Goal: Learn about a topic: Learn about a topic

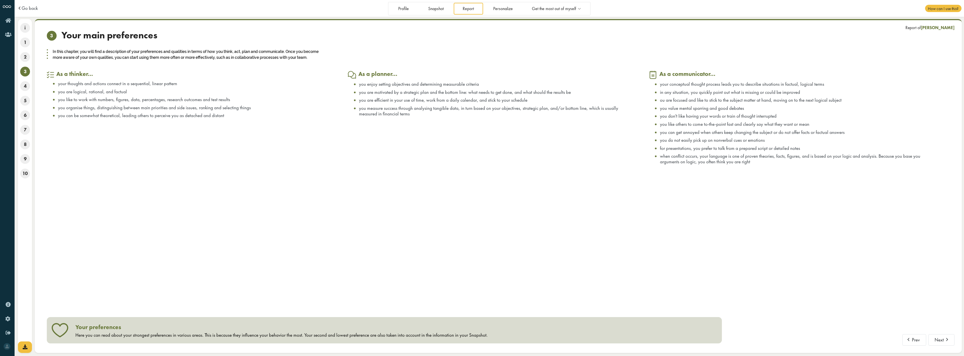
click at [191, 181] on div "Prev Next Report of [PERSON_NAME] 3 Your main preferences In this chapter, you …" at bounding box center [498, 187] width 903 height 314
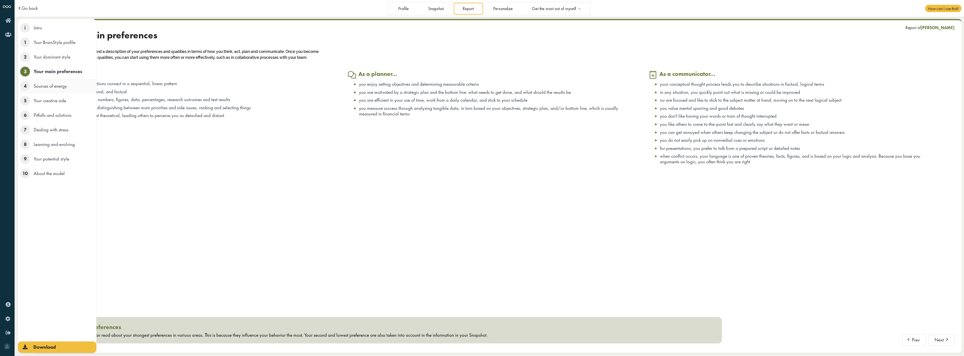
click at [23, 86] on span "4" at bounding box center [25, 86] width 10 height 10
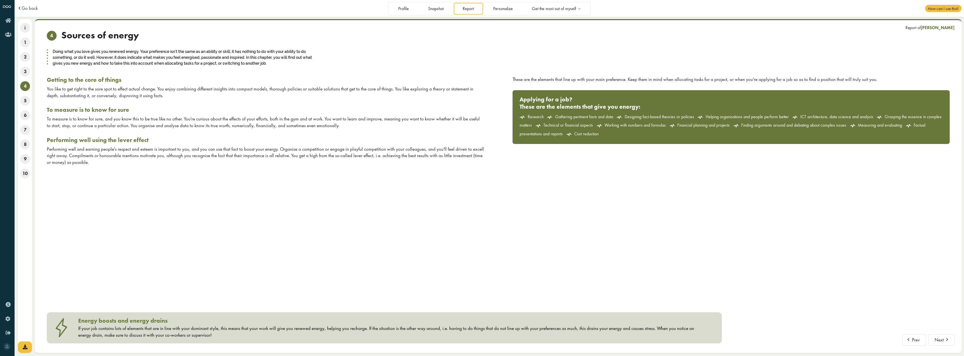
click at [203, 178] on div "Prev Next Report of Melanie Werner 4 Sources of energy Doing what you love give…" at bounding box center [498, 187] width 903 height 314
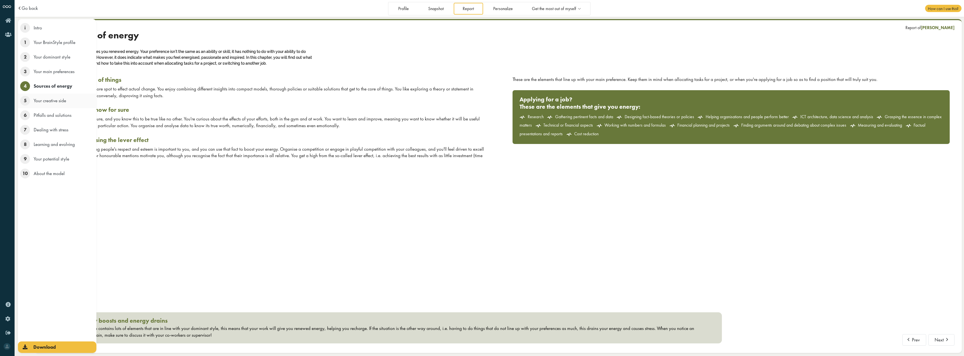
click at [24, 104] on span "5" at bounding box center [25, 101] width 10 height 10
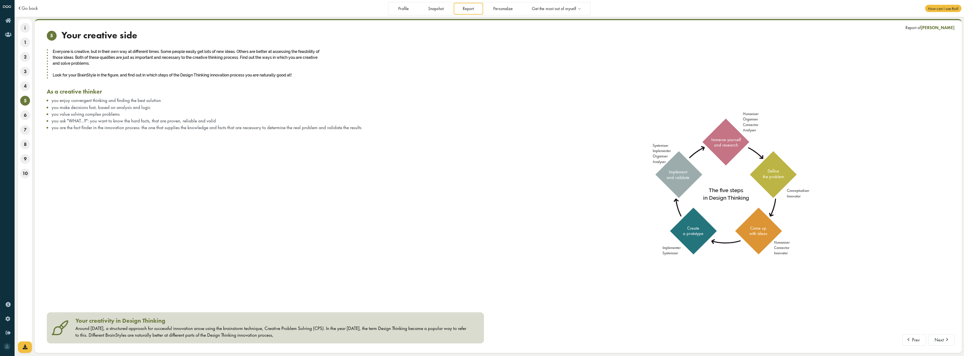
click at [193, 123] on span "you ask "WHAT...?": you want to know the hard facts, that are proven, reliable …" at bounding box center [134, 121] width 164 height 6
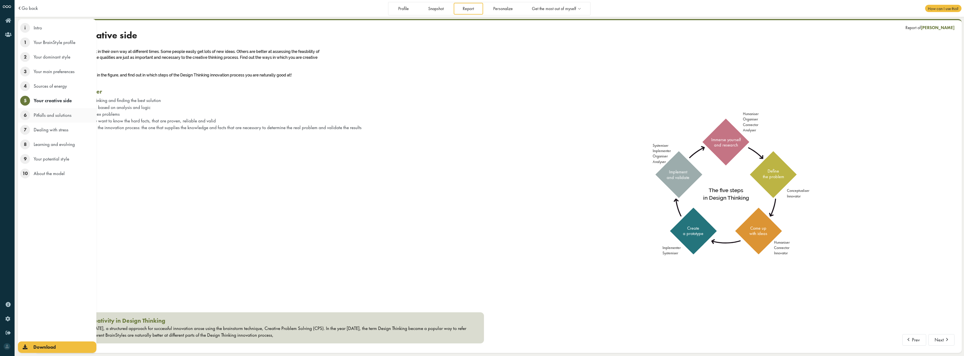
click at [25, 117] on span "6" at bounding box center [25, 115] width 10 height 10
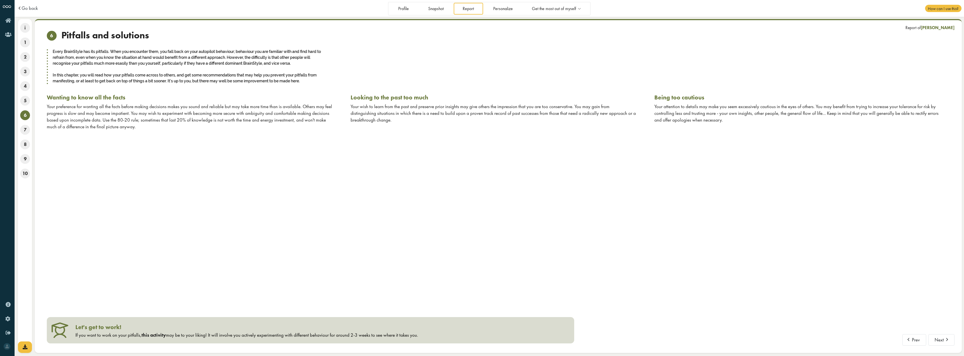
click at [203, 155] on div "Prev Next Report of Melanie Werner 6 Pitfalls and solutions Every BrainStyle ha…" at bounding box center [498, 187] width 903 height 314
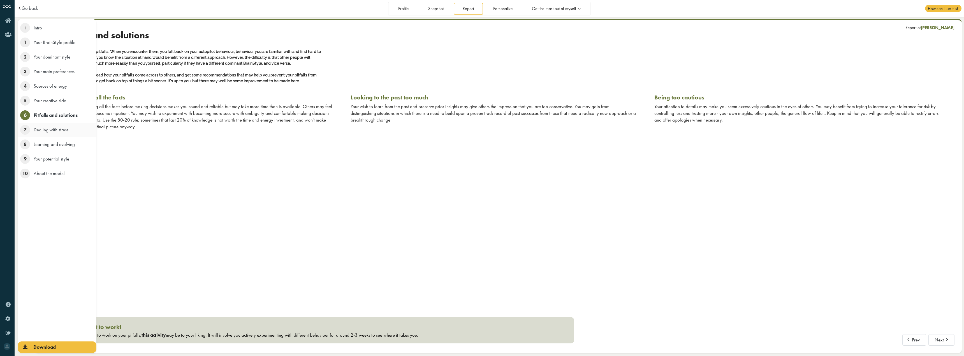
click at [46, 128] on span "Dealing with stress" at bounding box center [51, 130] width 35 height 6
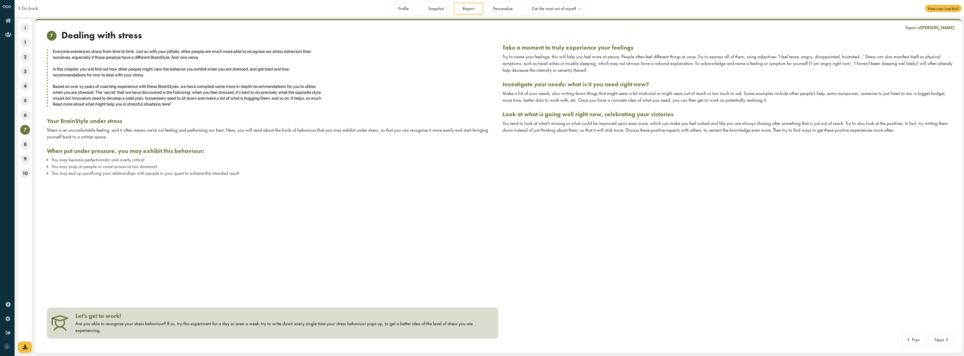
click at [277, 165] on li "You may snap at people or come across as too dominant" at bounding box center [275, 167] width 447 height 6
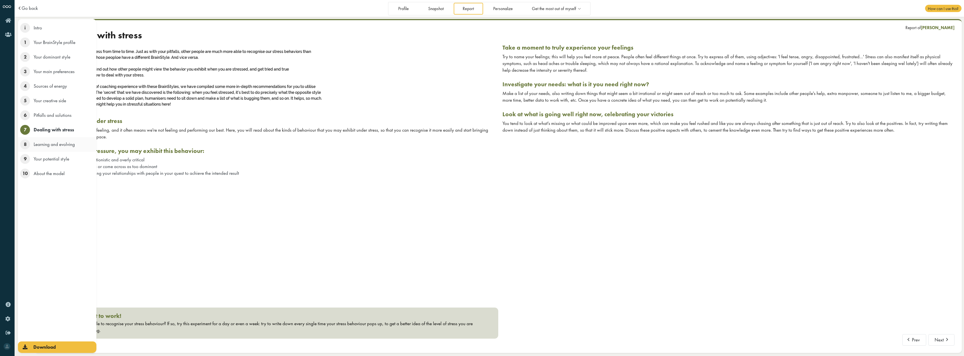
click at [25, 147] on span "8" at bounding box center [25, 145] width 10 height 10
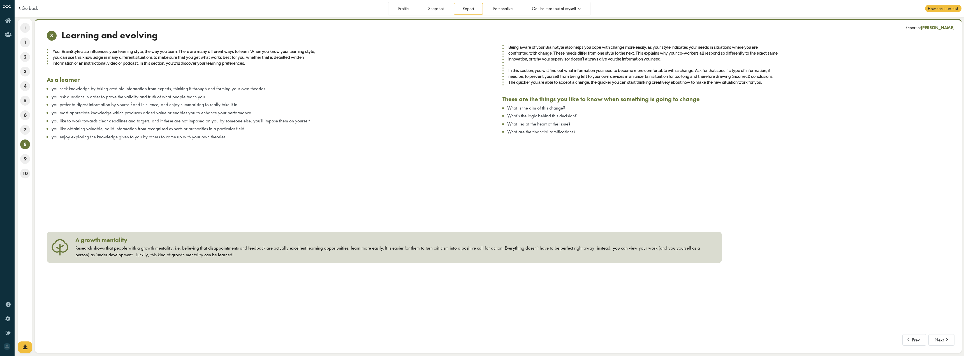
click at [197, 194] on div "8 Learning and evolving Your BrainStyle also influences your learning style, th…" at bounding box center [271, 128] width 456 height 197
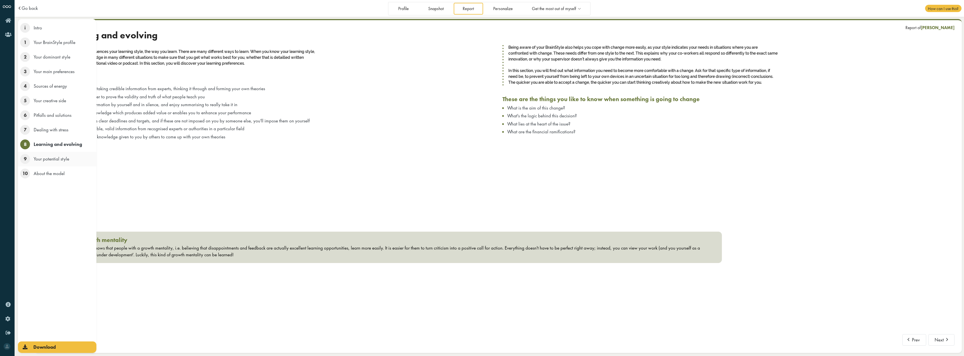
click at [26, 158] on span "9" at bounding box center [25, 159] width 10 height 10
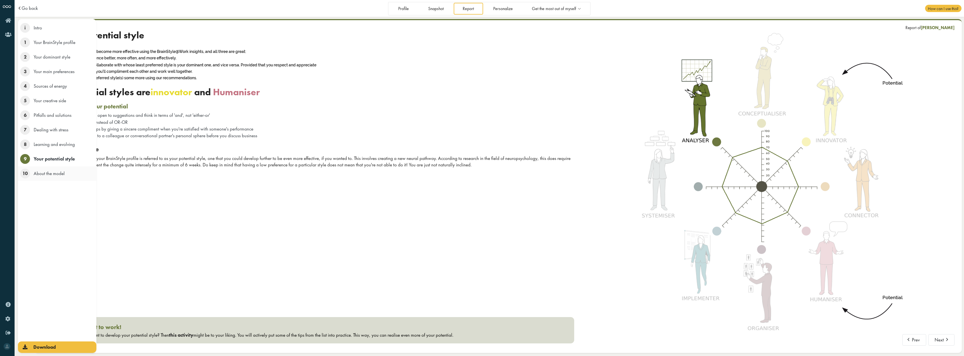
click at [22, 174] on span "10" at bounding box center [25, 174] width 10 height 10
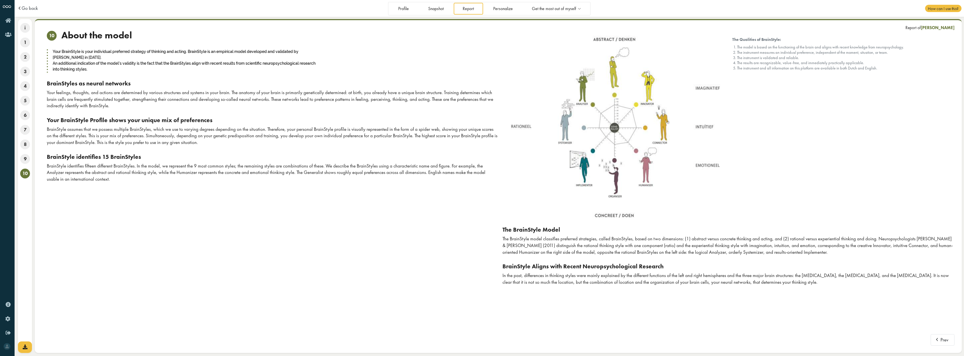
click at [212, 222] on div "10 About the model Your BrainStyle is your individual preferred strategy of thi…" at bounding box center [271, 187] width 456 height 314
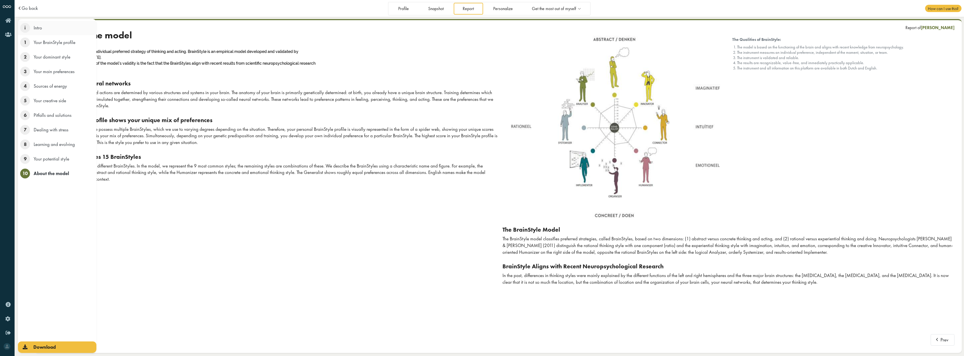
click at [43, 32] on li "i Intro" at bounding box center [57, 28] width 79 height 15
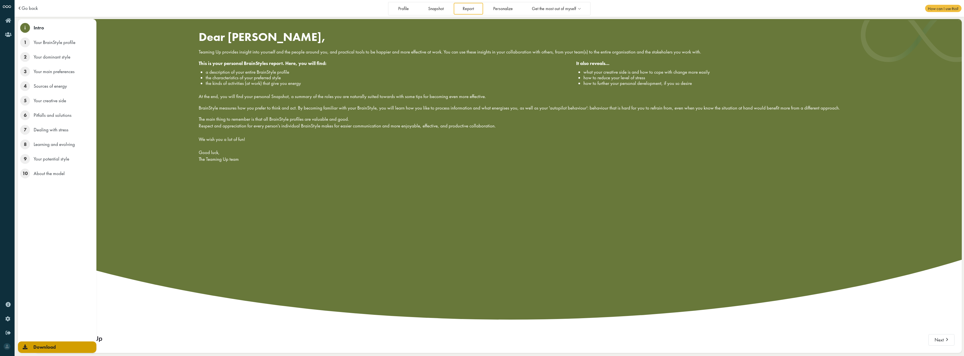
click at [52, 344] on link "Download" at bounding box center [57, 347] width 79 height 11
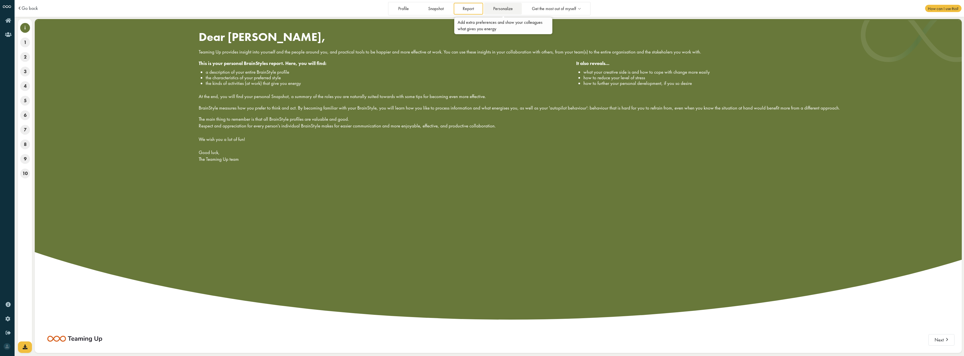
click at [506, 11] on link "Personalize" at bounding box center [503, 8] width 38 height 11
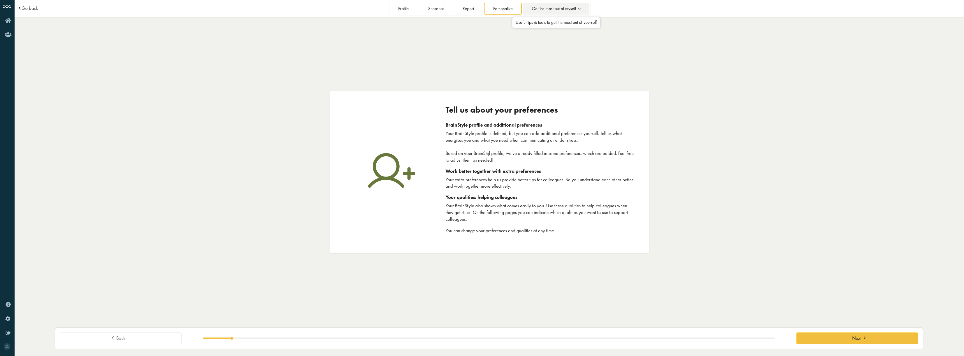
click at [569, 8] on span "Get the most out of myself" at bounding box center [554, 8] width 44 height 5
click at [564, 49] on link "Discover all BrainStyles" at bounding box center [556, 47] width 63 height 11
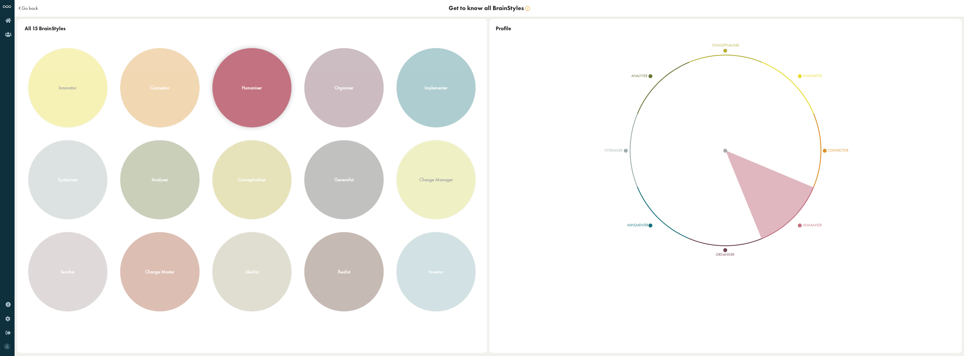
click at [229, 88] on div "humaniser" at bounding box center [252, 88] width 79 height 79
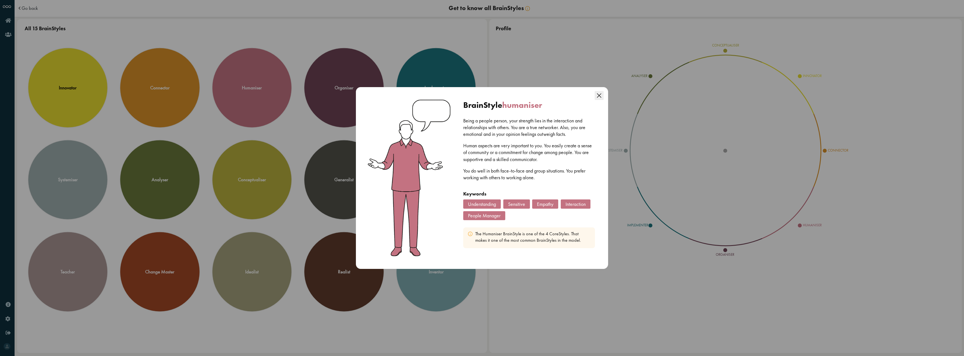
click at [602, 97] on icon "Close this dialog" at bounding box center [599, 95] width 9 height 9
